Goal: Register for event/course

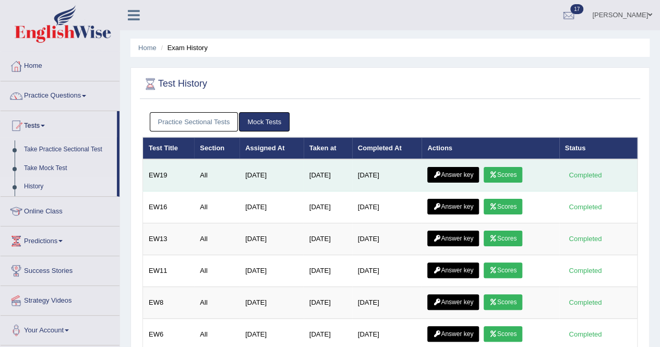
click at [503, 169] on link "Scores" at bounding box center [503, 175] width 39 height 16
click at [517, 172] on link "Scores" at bounding box center [503, 175] width 39 height 16
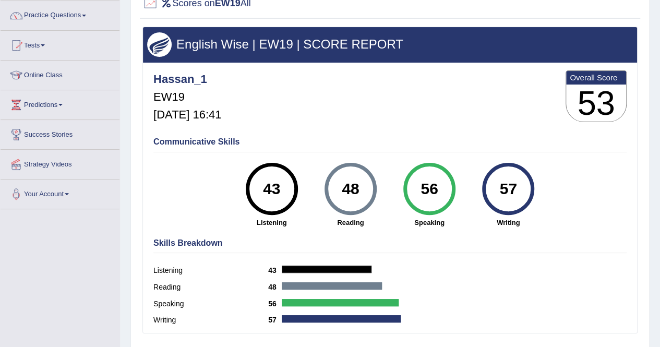
scroll to position [104, 0]
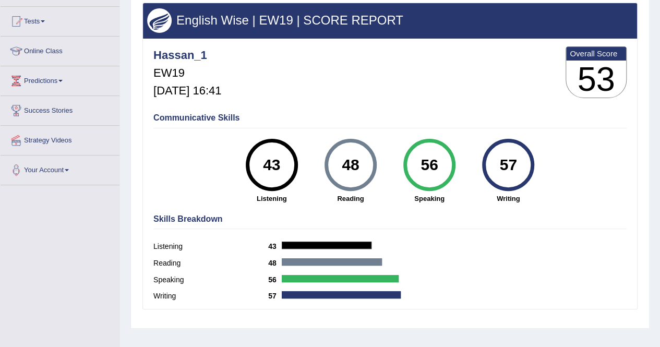
click at [506, 169] on div "57" at bounding box center [509, 165] width 38 height 44
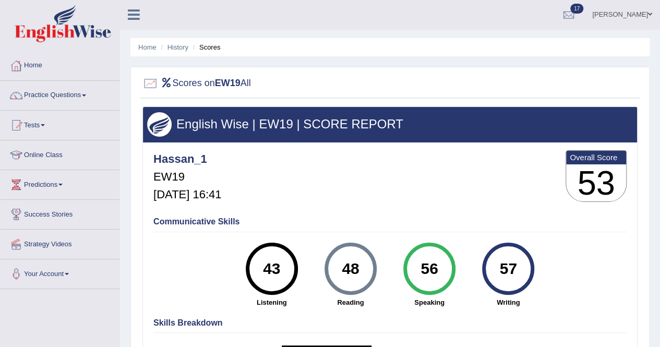
scroll to position [0, 0]
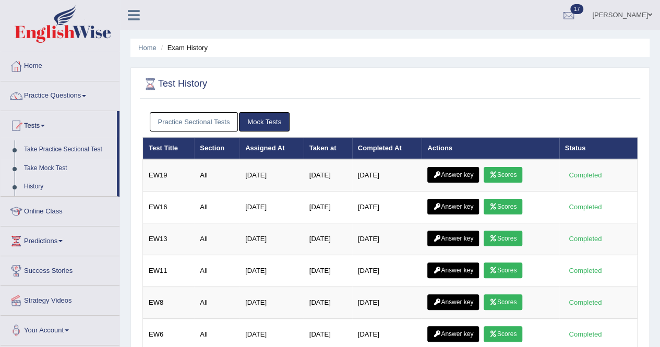
click at [34, 165] on link "Take Mock Test" at bounding box center [68, 168] width 98 height 19
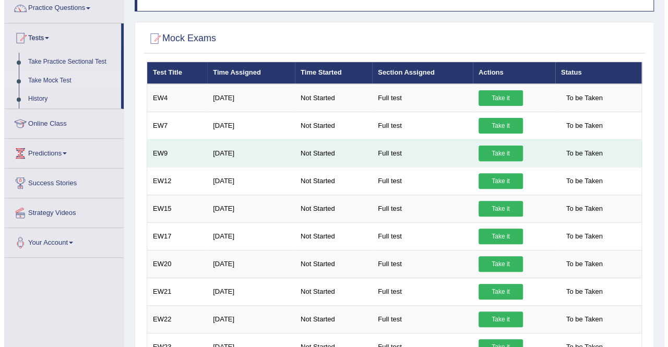
scroll to position [104, 0]
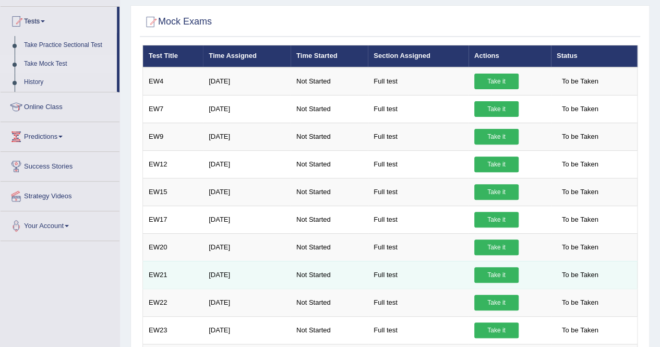
click at [490, 269] on link "Take it" at bounding box center [497, 275] width 44 height 16
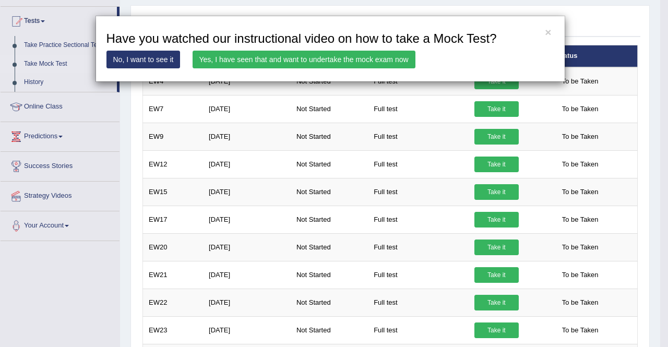
click at [267, 59] on link "Yes, I have seen that and want to undertake the mock exam now" at bounding box center [304, 60] width 223 height 18
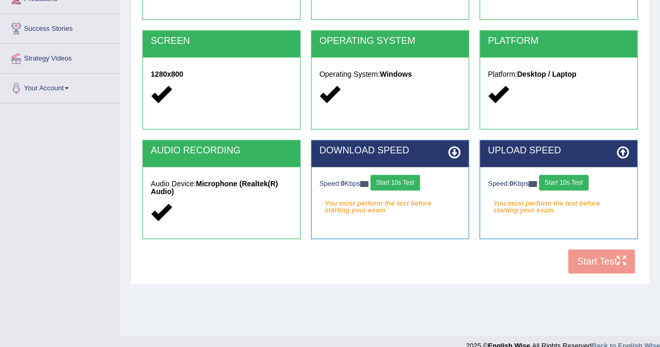
scroll to position [200, 0]
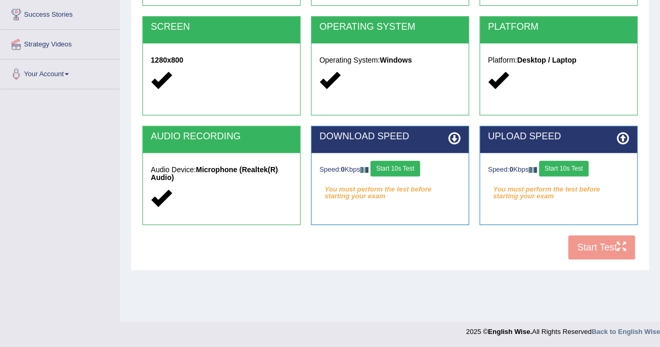
click at [401, 162] on button "Start 10s Test" at bounding box center [396, 169] width 50 height 16
click at [576, 165] on button "Start 10s Test" at bounding box center [564, 169] width 50 height 16
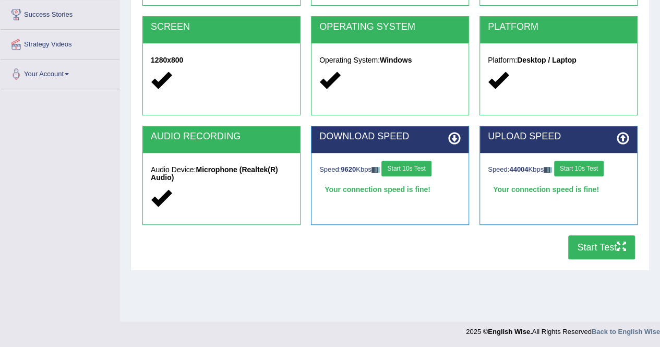
click at [593, 246] on button "Start Test" at bounding box center [602, 247] width 67 height 24
